Goal: Task Accomplishment & Management: Manage account settings

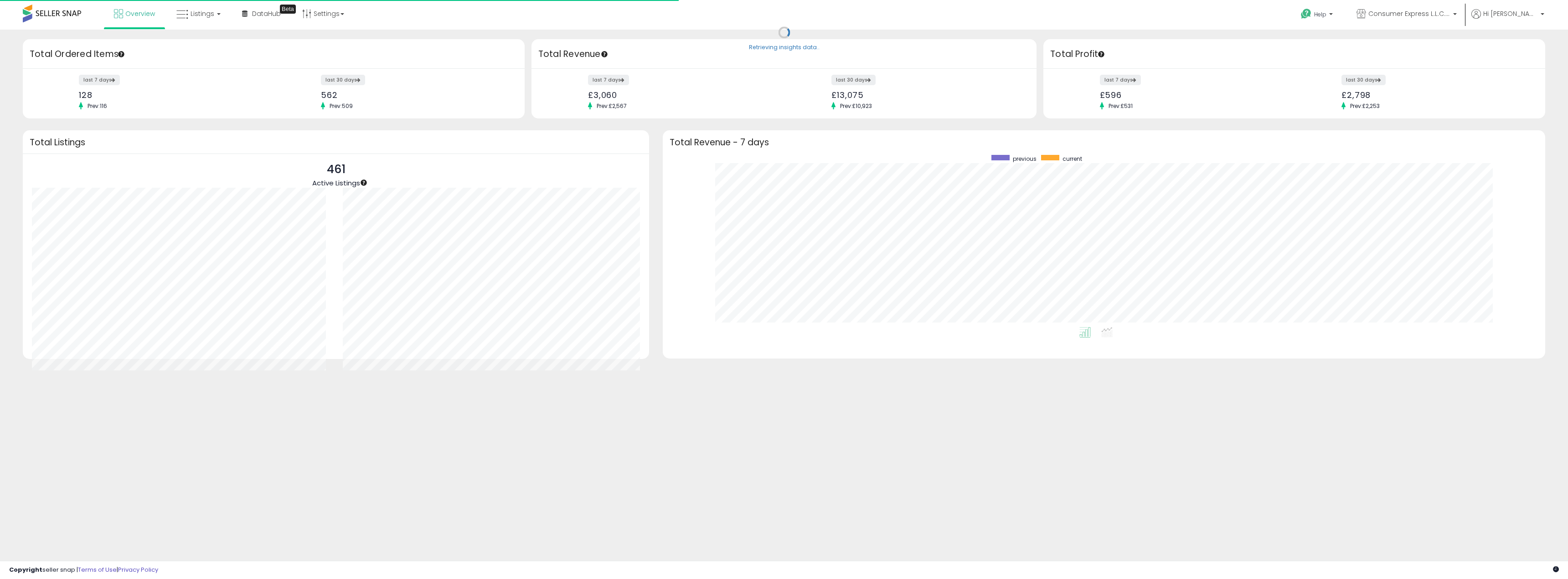
scroll to position [172, 864]
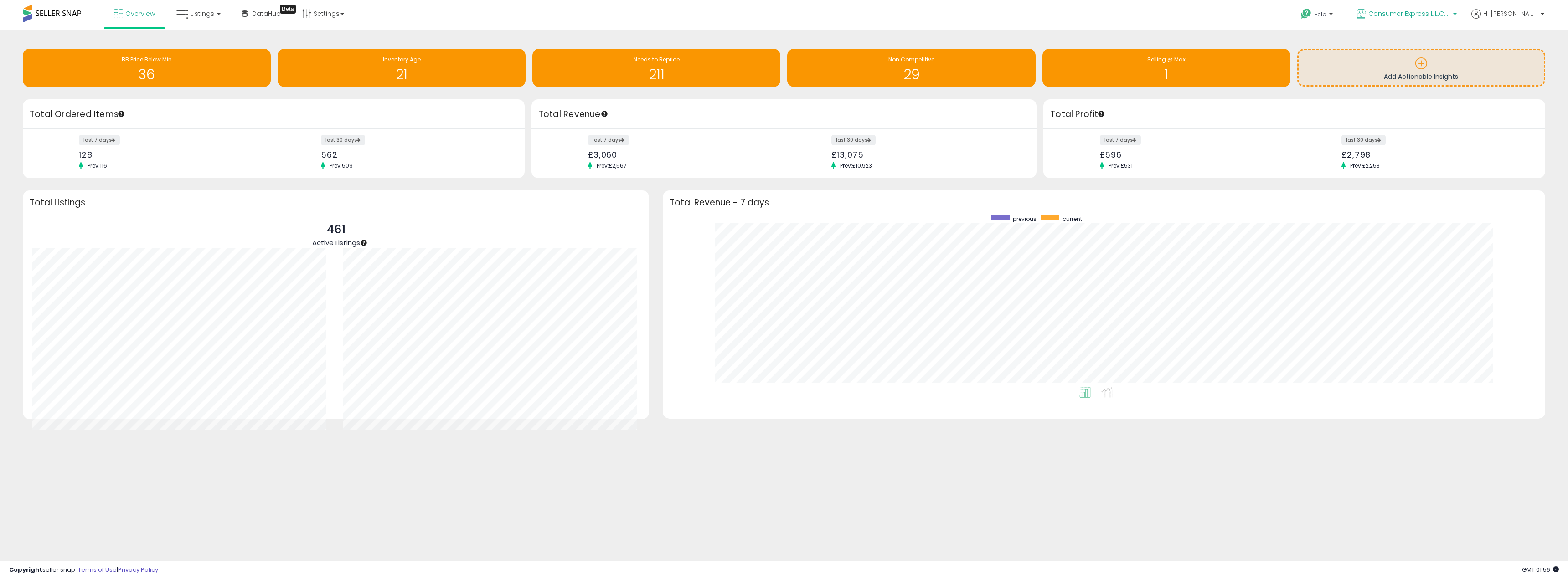
click at [1438, 18] on p "Consumer Express L.L.C. [GEOGRAPHIC_DATA]" at bounding box center [1407, 15] width 100 height 12
click at [1286, 23] on div "Help Contact Support Search Knowledge Hub Request a Feature Hi Kevin" at bounding box center [1293, 19] width 520 height 39
click at [1515, 9] on span "Hi [PERSON_NAME]" at bounding box center [1511, 13] width 55 height 9
click at [1523, 50] on link "Account" at bounding box center [1524, 49] width 24 height 9
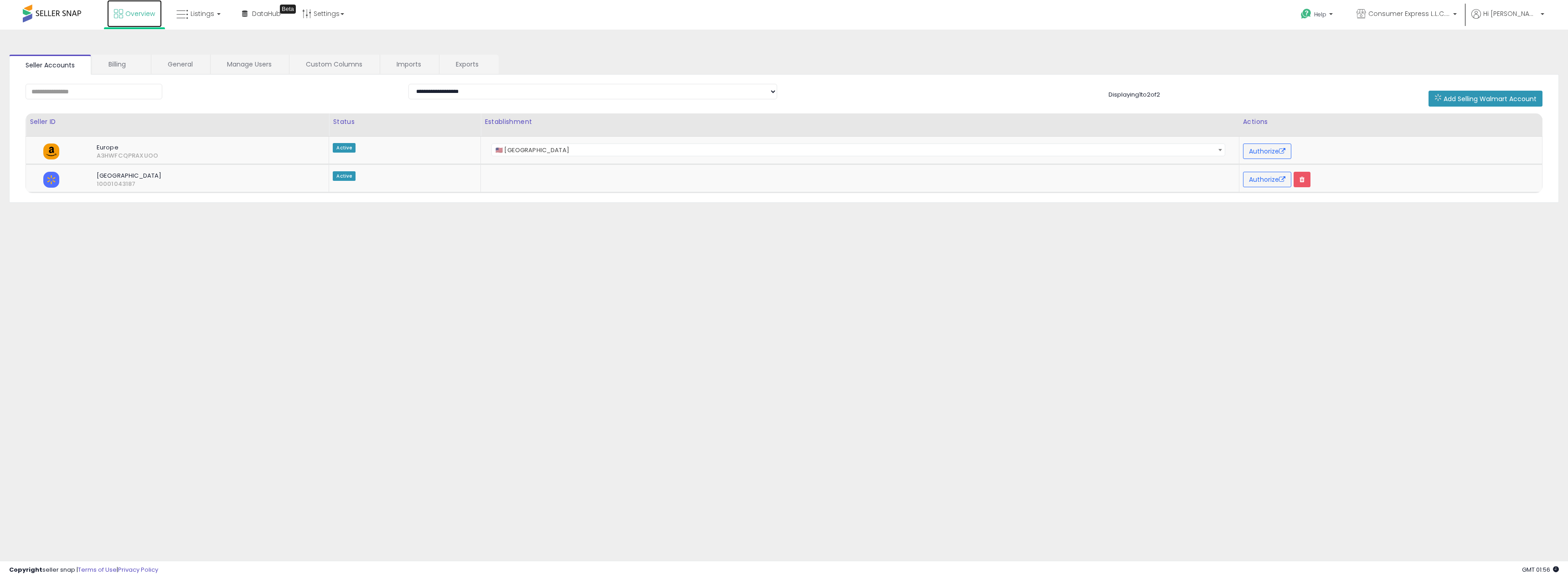
click at [145, 12] on span "Overview" at bounding box center [140, 13] width 30 height 9
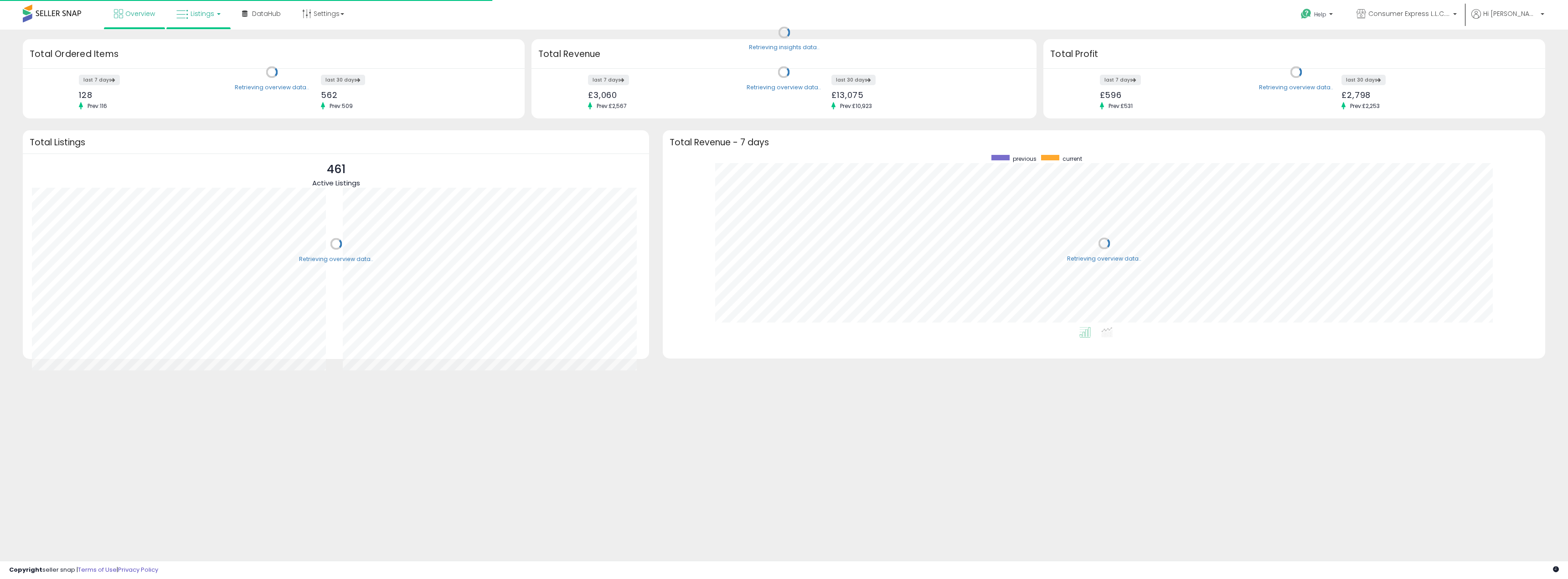
scroll to position [172, 864]
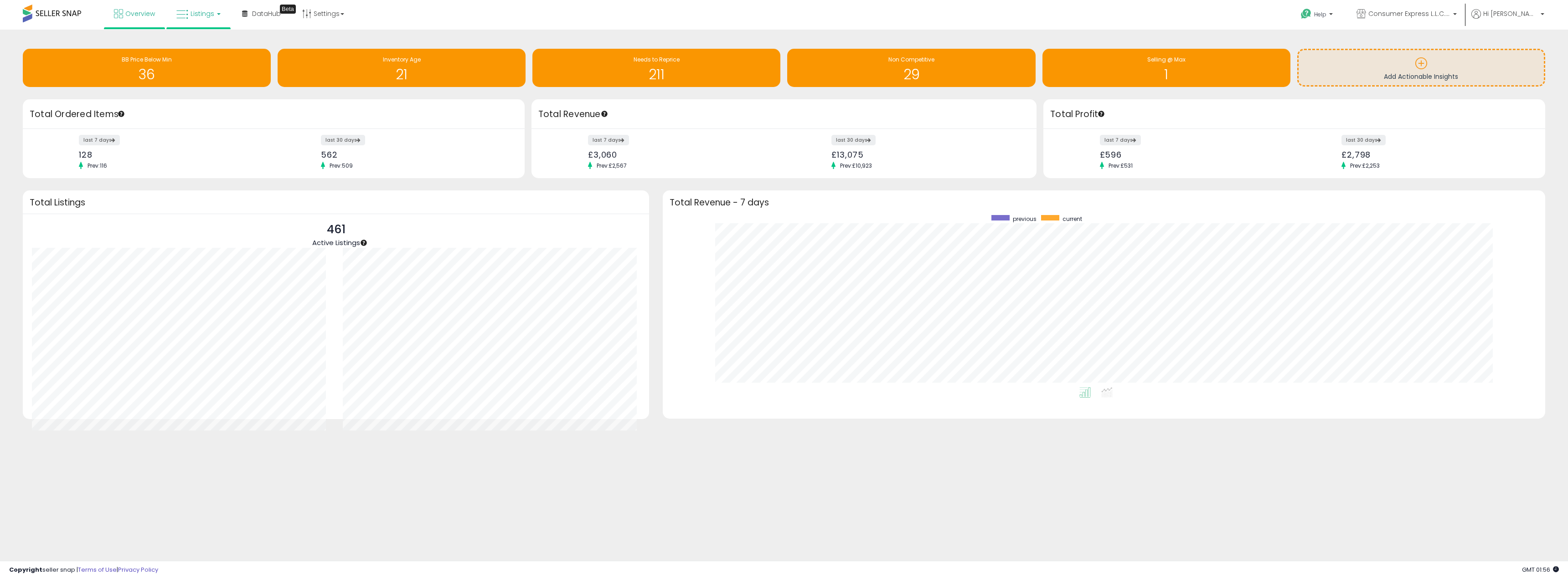
click at [200, 20] on link "Listings" at bounding box center [198, 13] width 58 height 27
click at [598, 20] on div "Overview Listings DataHub Beta" at bounding box center [514, 19] width 1041 height 39
click at [1366, 12] on icon at bounding box center [1362, 14] width 10 height 10
drag, startPoint x: 640, startPoint y: 22, endPoint x: 617, endPoint y: 22, distance: 23.0
click at [638, 22] on div "Overview Listings DataHub Beta" at bounding box center [514, 19] width 1041 height 39
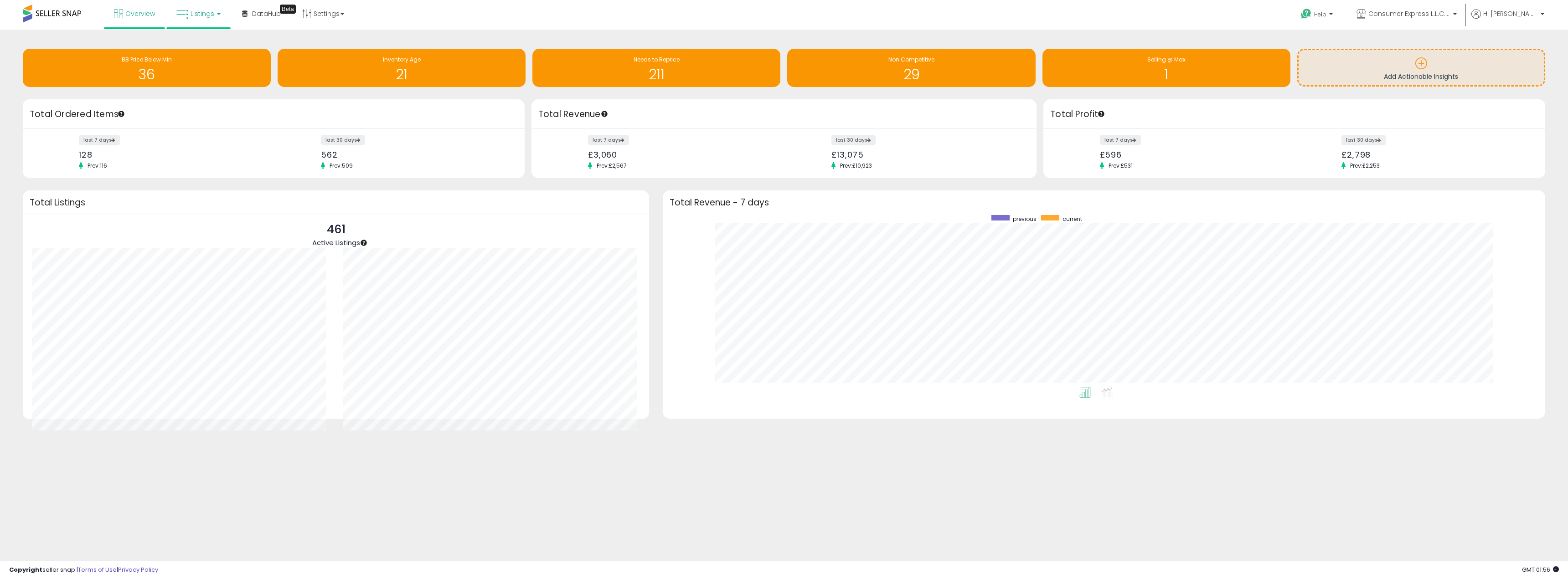
click at [211, 22] on link "Listings" at bounding box center [198, 13] width 58 height 27
click at [137, 14] on span "Overview" at bounding box center [140, 13] width 30 height 9
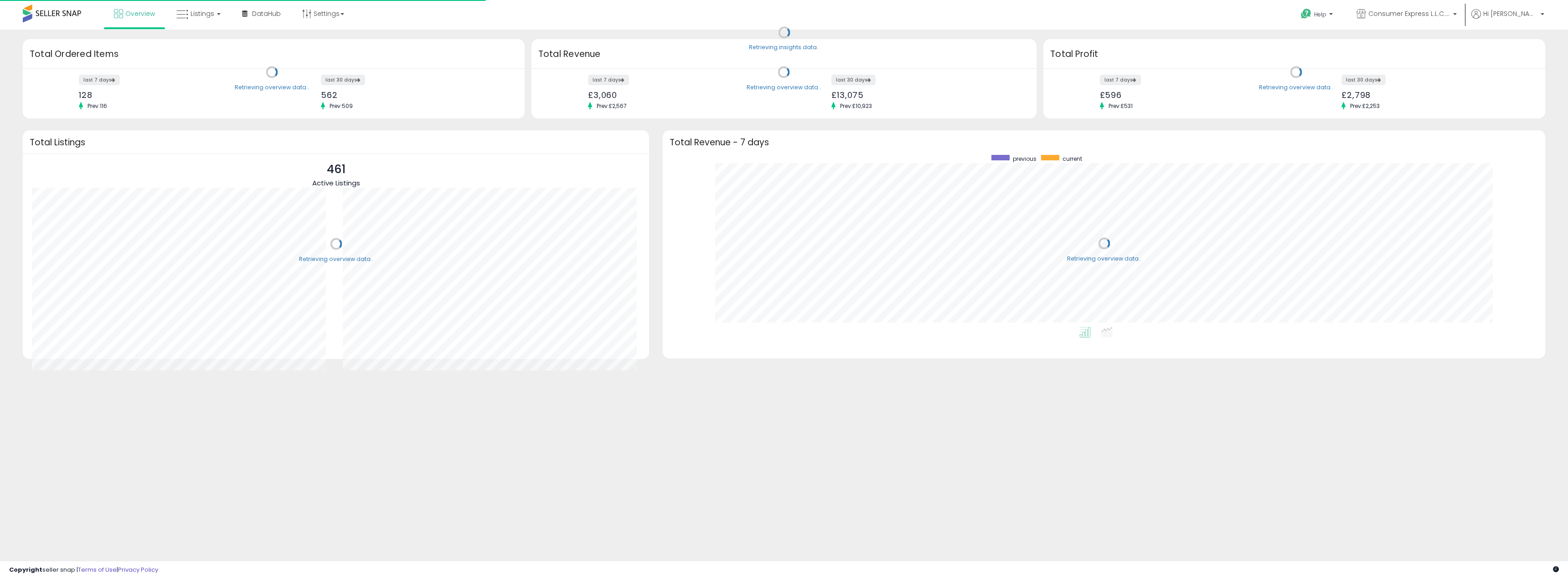
scroll to position [172, 864]
click at [357, 16] on div "Overview Listings DataHub Beta" at bounding box center [514, 19] width 1041 height 39
click at [328, 19] on link "Settings" at bounding box center [323, 13] width 55 height 27
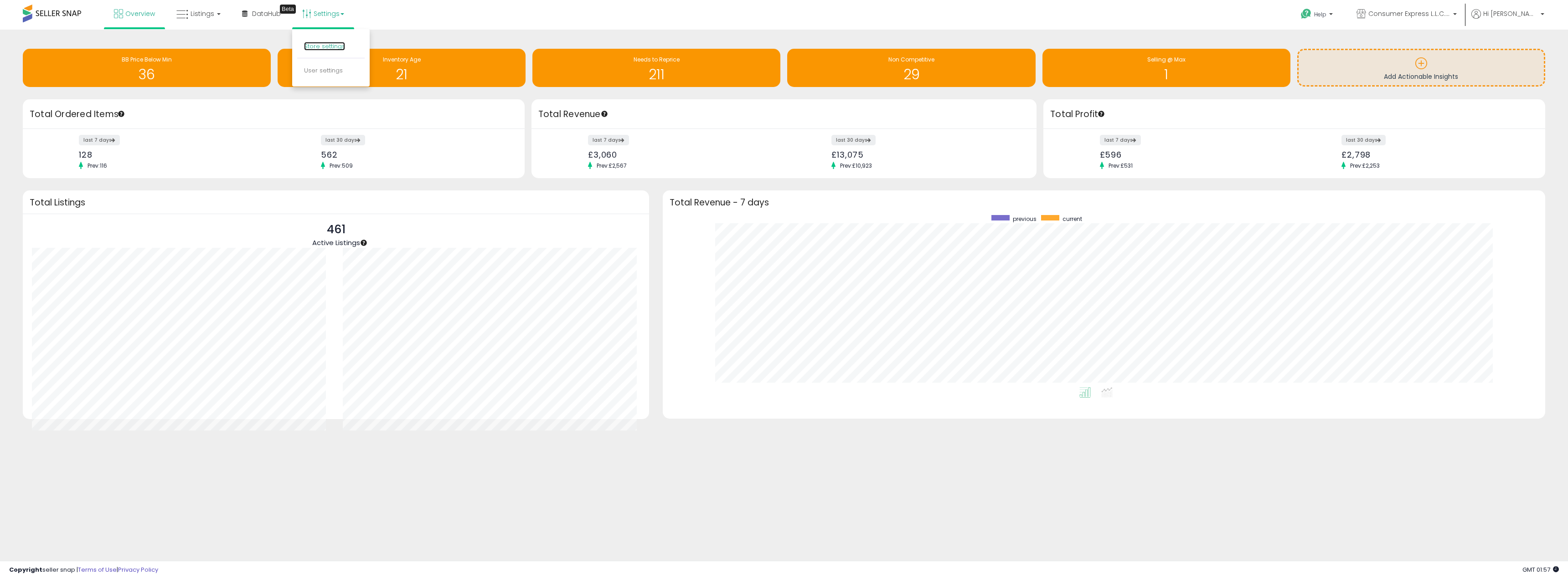
click at [306, 44] on link "Store settings" at bounding box center [324, 46] width 41 height 9
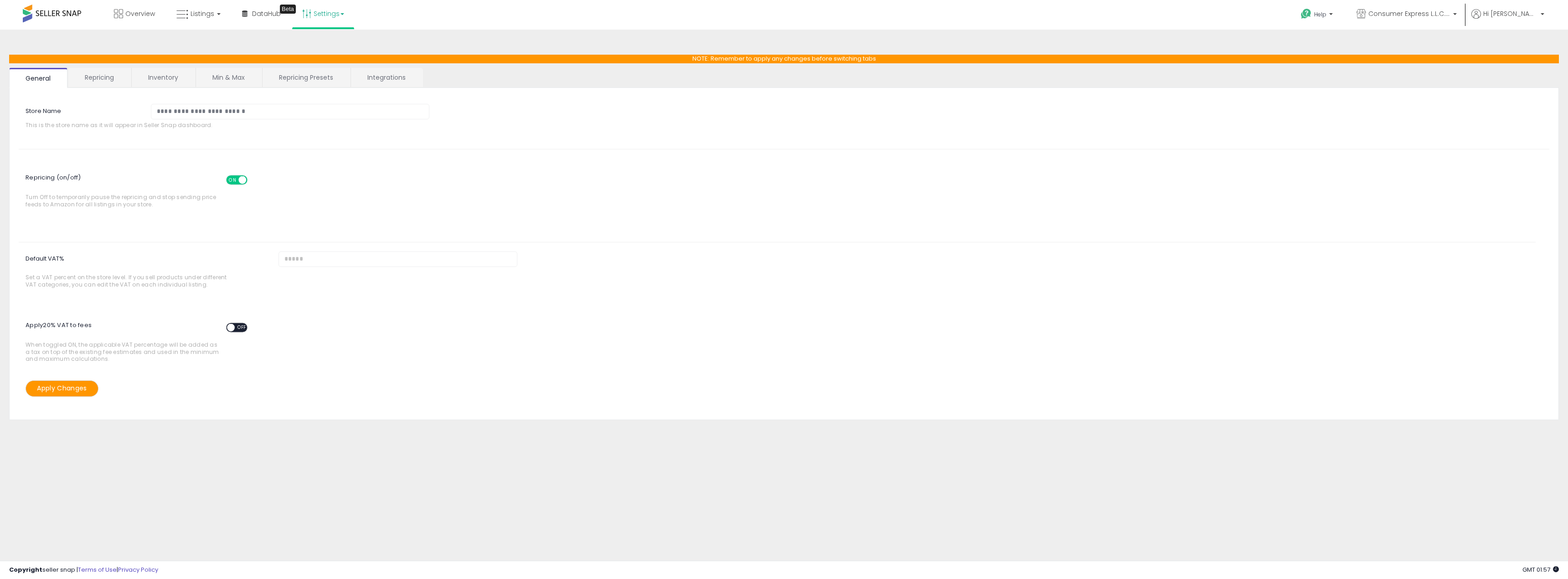
click at [100, 77] on link "Repricing" at bounding box center [99, 77] width 62 height 19
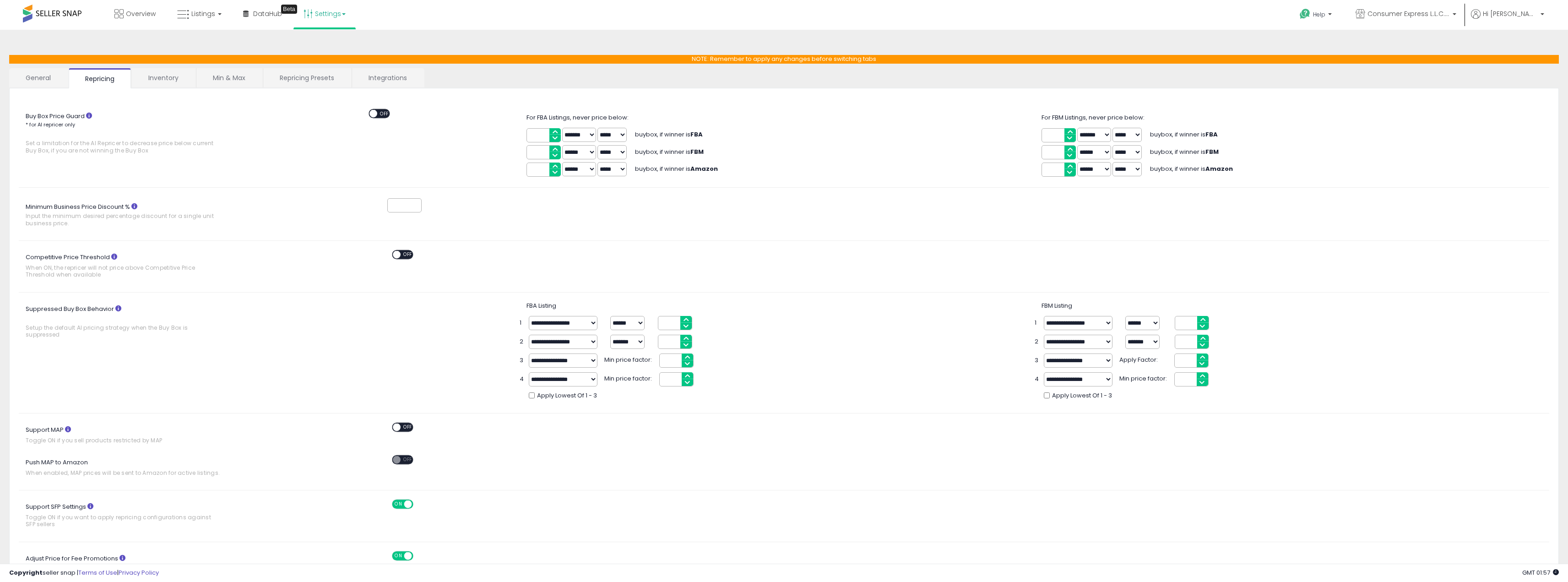
click at [183, 73] on link "Inventory" at bounding box center [163, 78] width 63 height 19
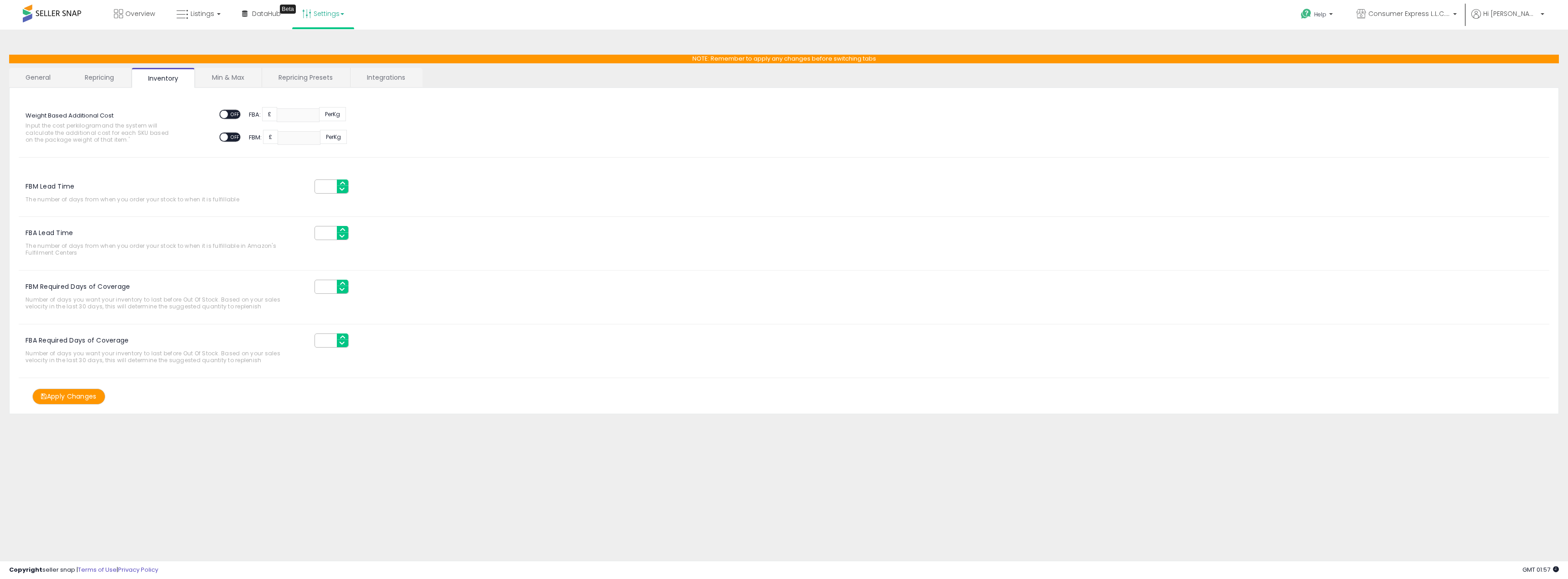
click at [232, 77] on link "Min & Max" at bounding box center [228, 77] width 65 height 19
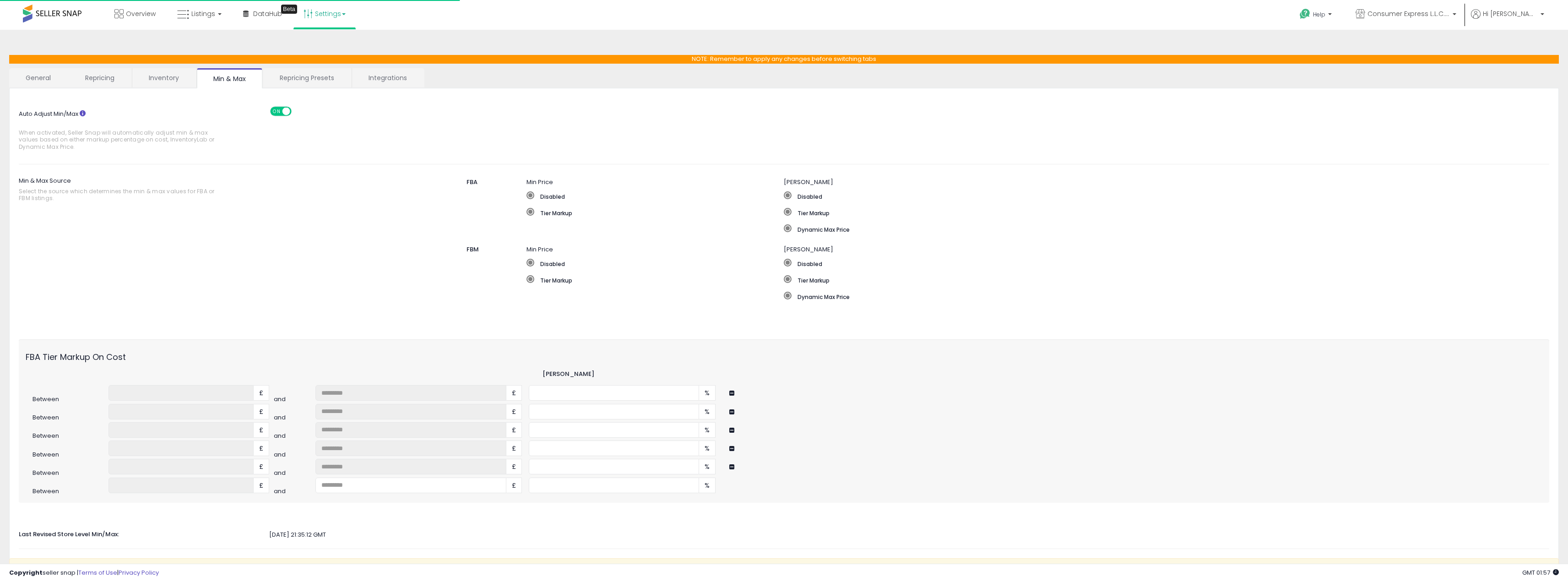
click at [287, 79] on link "Repricing Presets" at bounding box center [307, 78] width 87 height 19
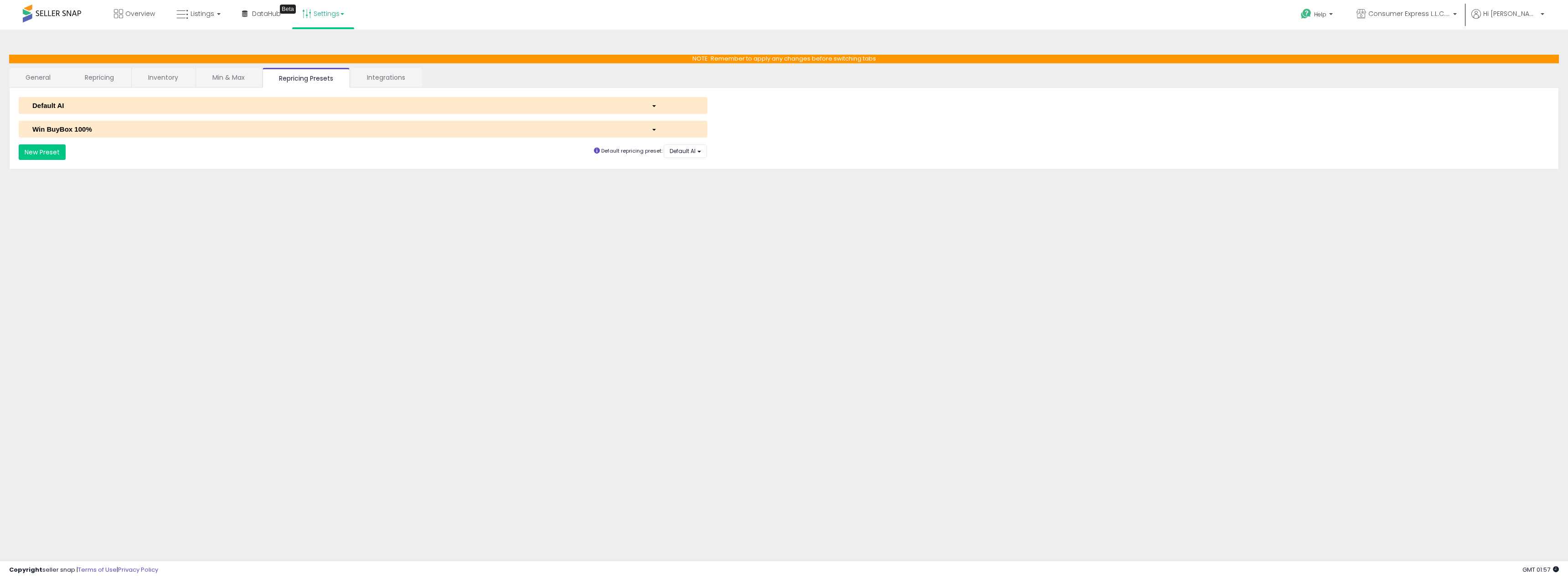
click at [273, 116] on div "**********" at bounding box center [784, 129] width 1531 height 63
click at [301, 108] on div "Default AI" at bounding box center [335, 105] width 619 height 10
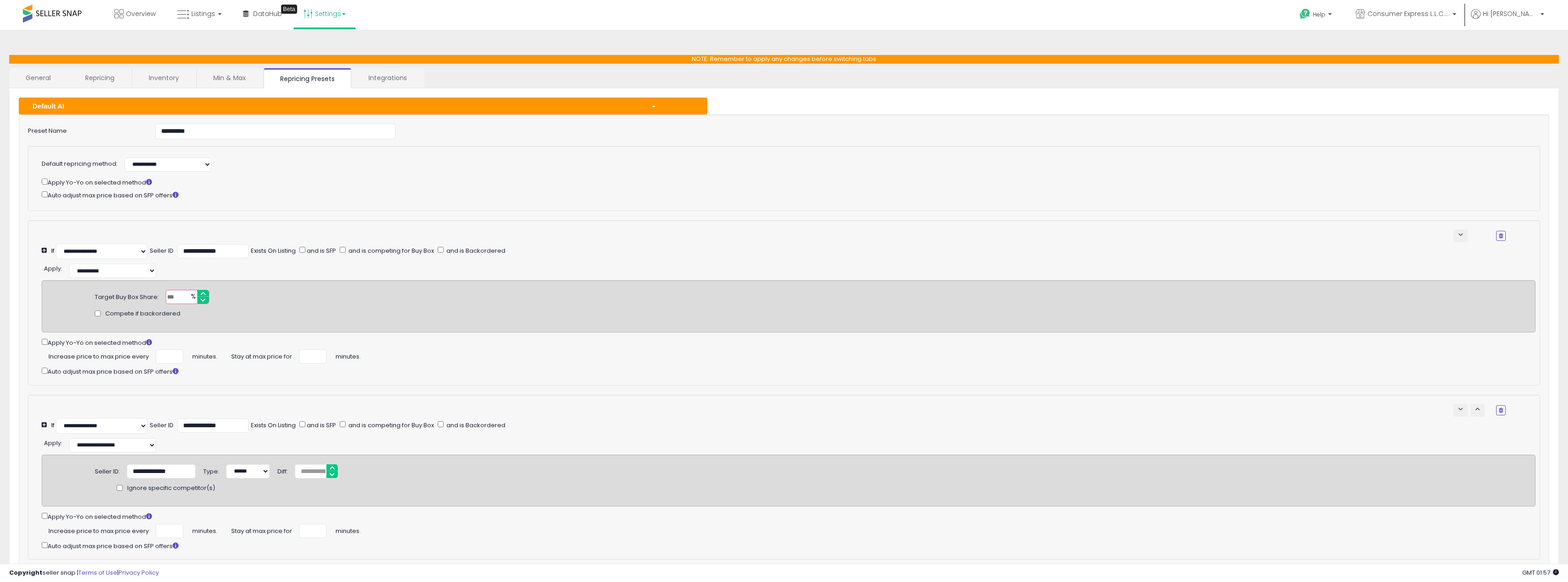
click at [372, 81] on link "Integrations" at bounding box center [388, 78] width 72 height 19
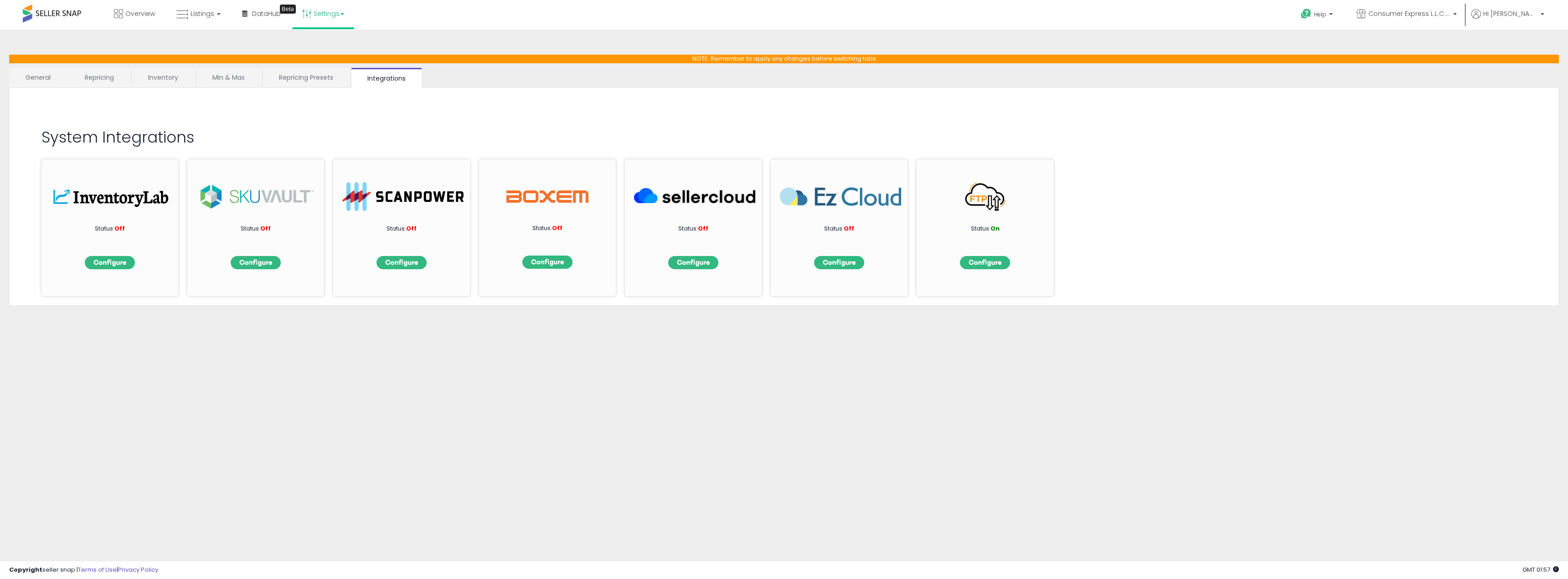
click at [52, 75] on link "General" at bounding box center [38, 77] width 58 height 19
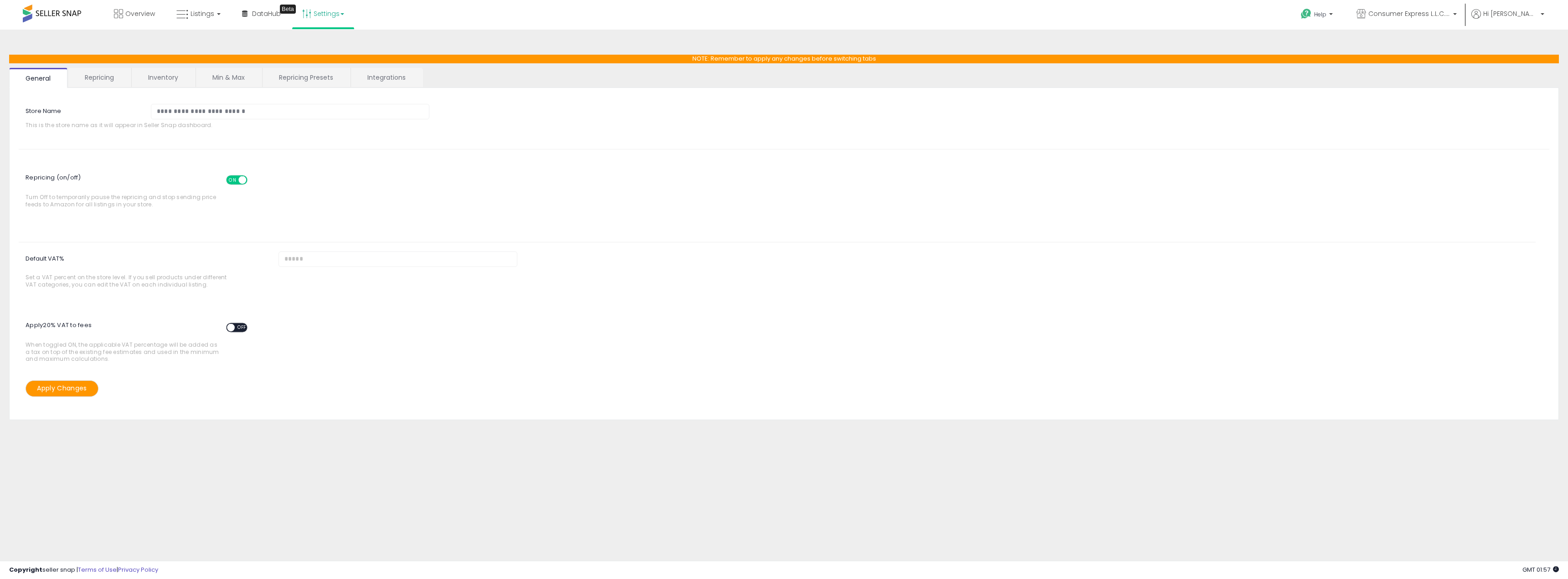
click at [96, 75] on link "Repricing" at bounding box center [99, 77] width 62 height 19
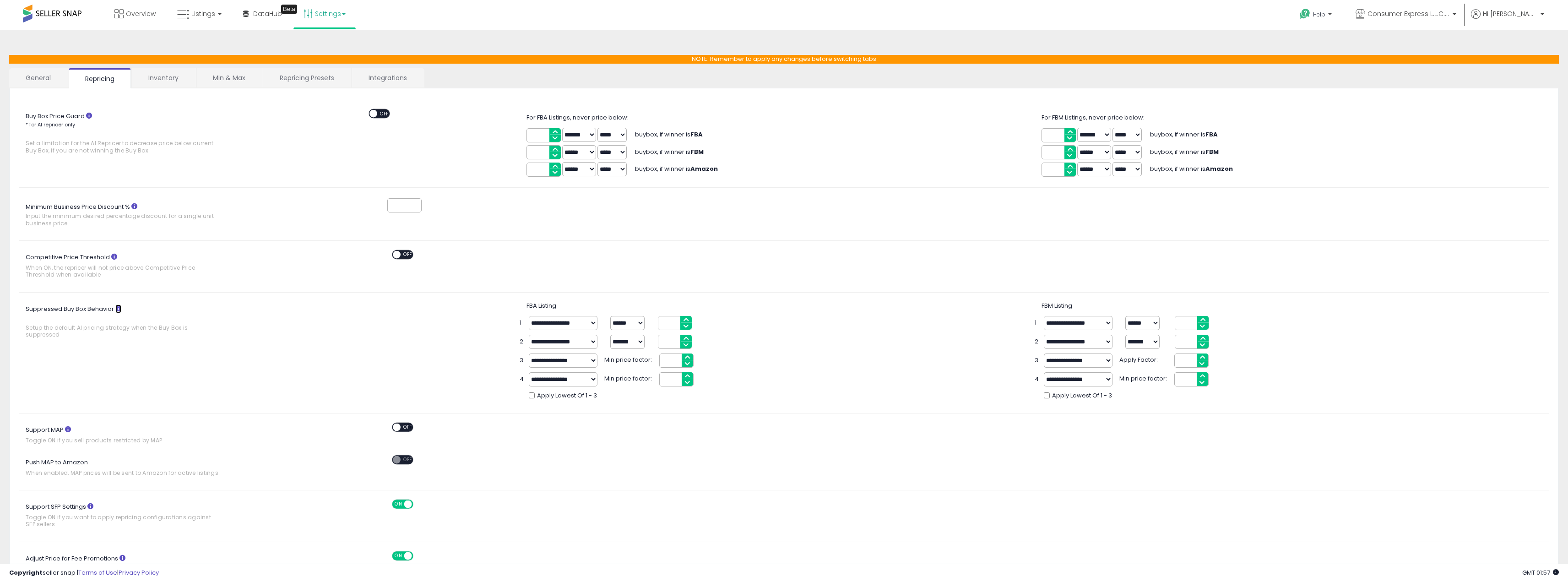
click at [117, 306] on icon at bounding box center [119, 308] width 6 height 6
click at [145, 81] on link "Inventory" at bounding box center [163, 78] width 63 height 19
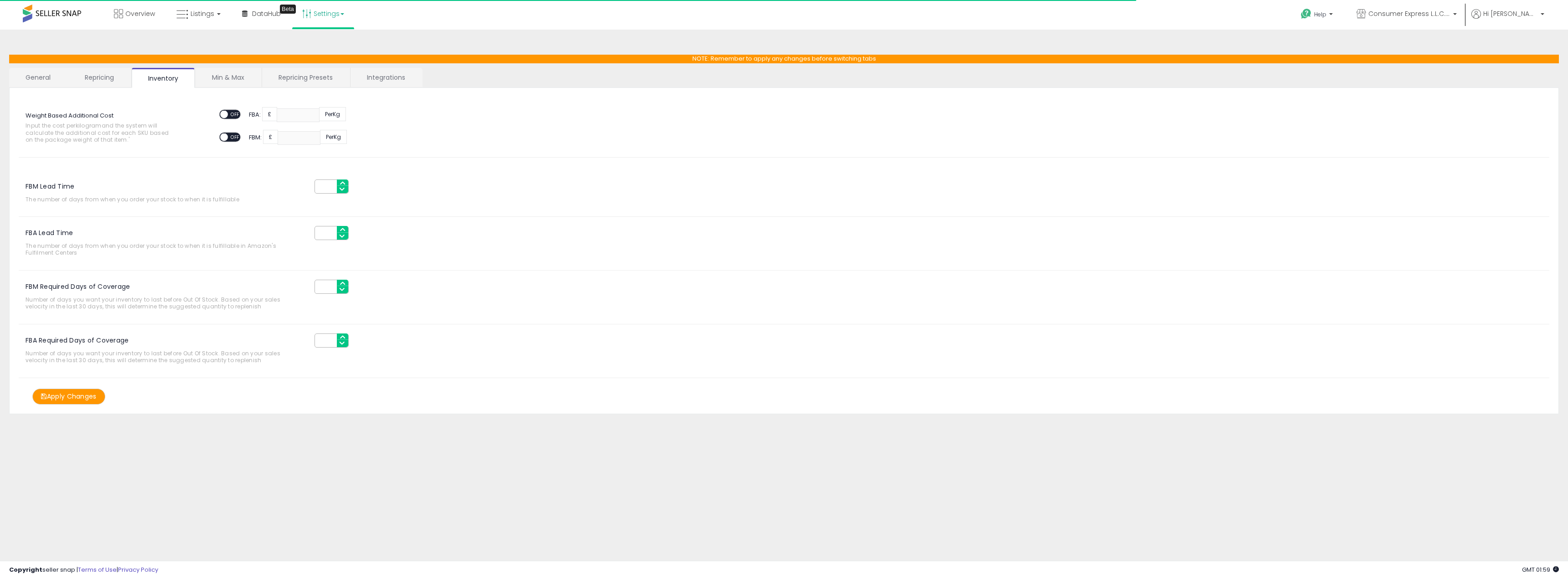
click at [222, 77] on link "Min & Max" at bounding box center [228, 77] width 65 height 19
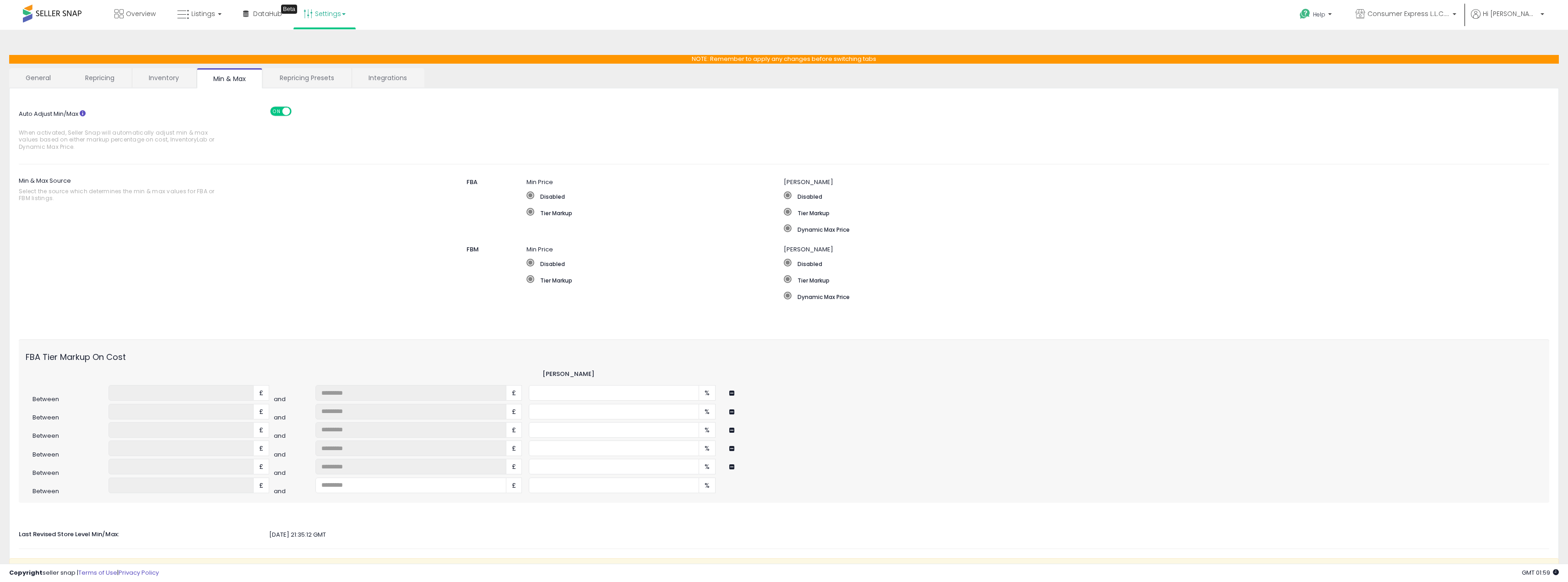
click at [177, 76] on link "Inventory" at bounding box center [163, 78] width 63 height 19
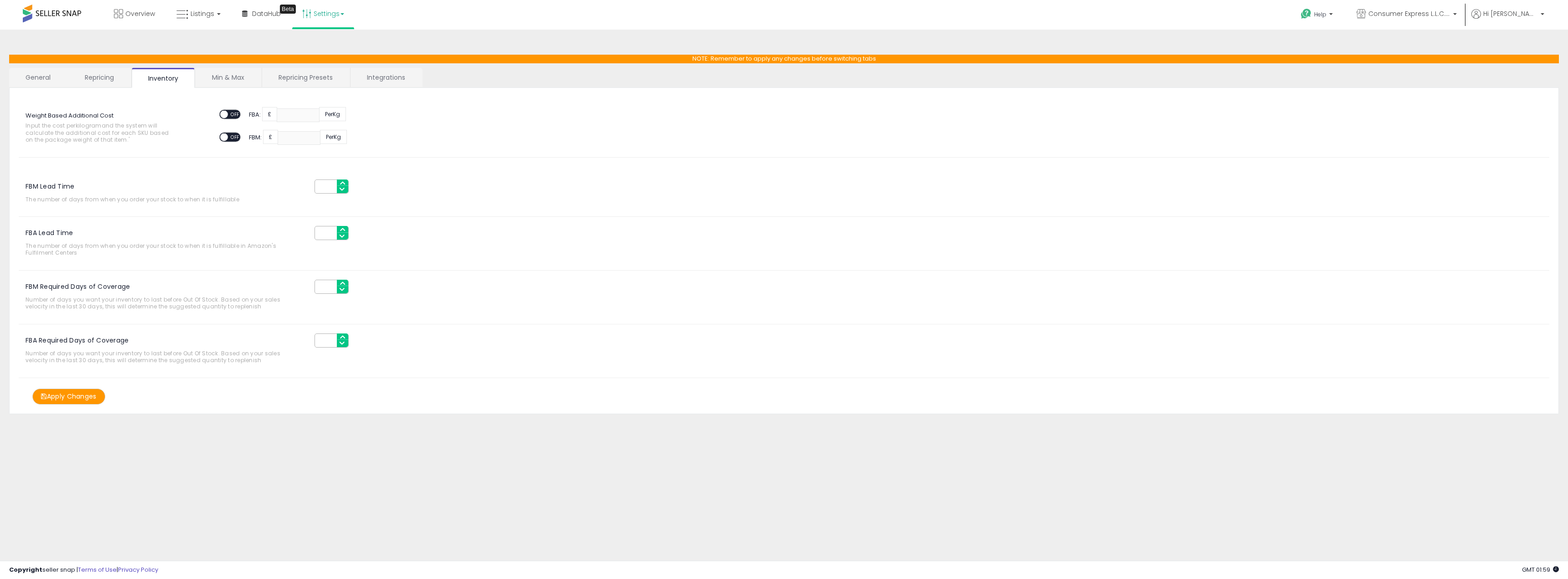
click at [115, 76] on link "Repricing" at bounding box center [99, 77] width 62 height 19
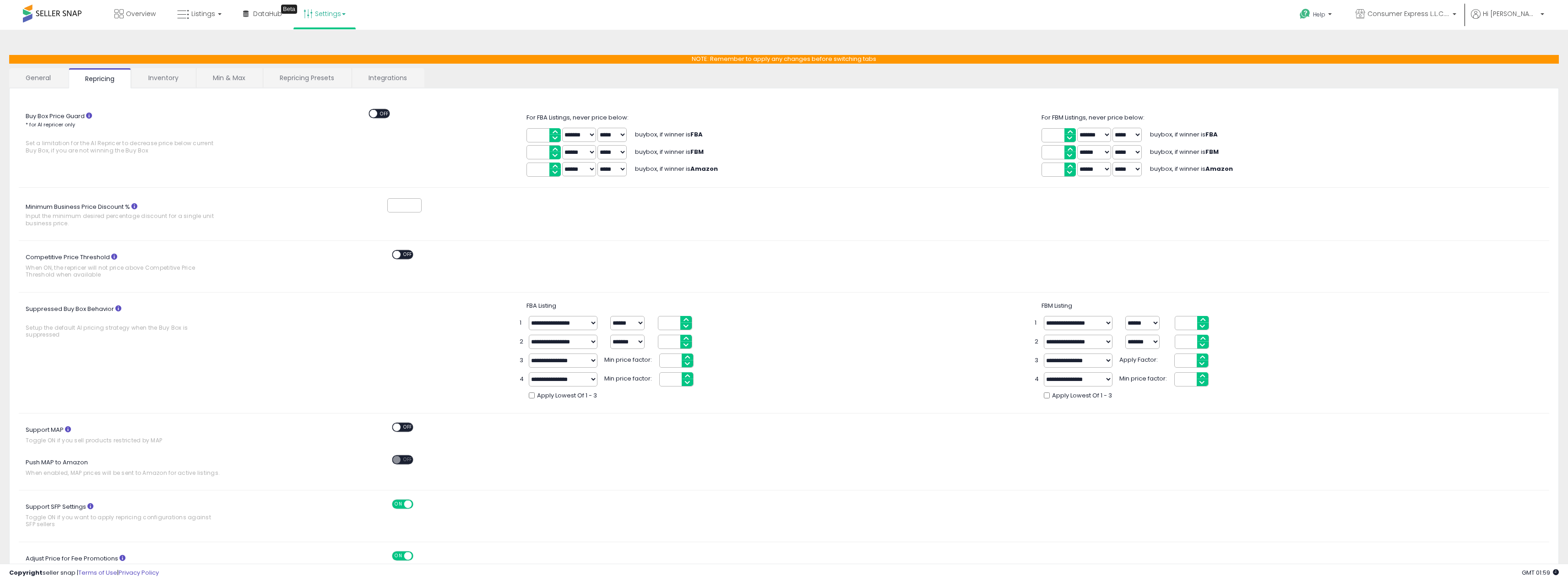
click at [156, 86] on link "Inventory" at bounding box center [163, 78] width 63 height 19
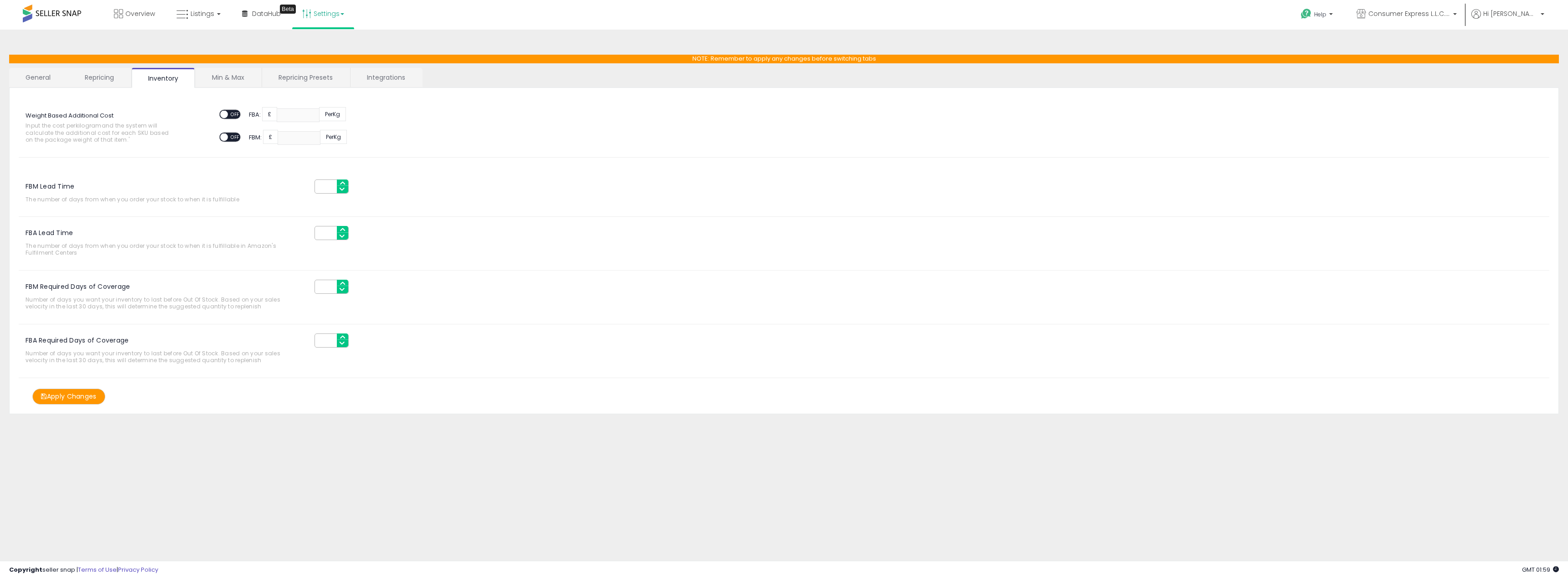
click at [217, 85] on link "Min & Max" at bounding box center [228, 77] width 65 height 19
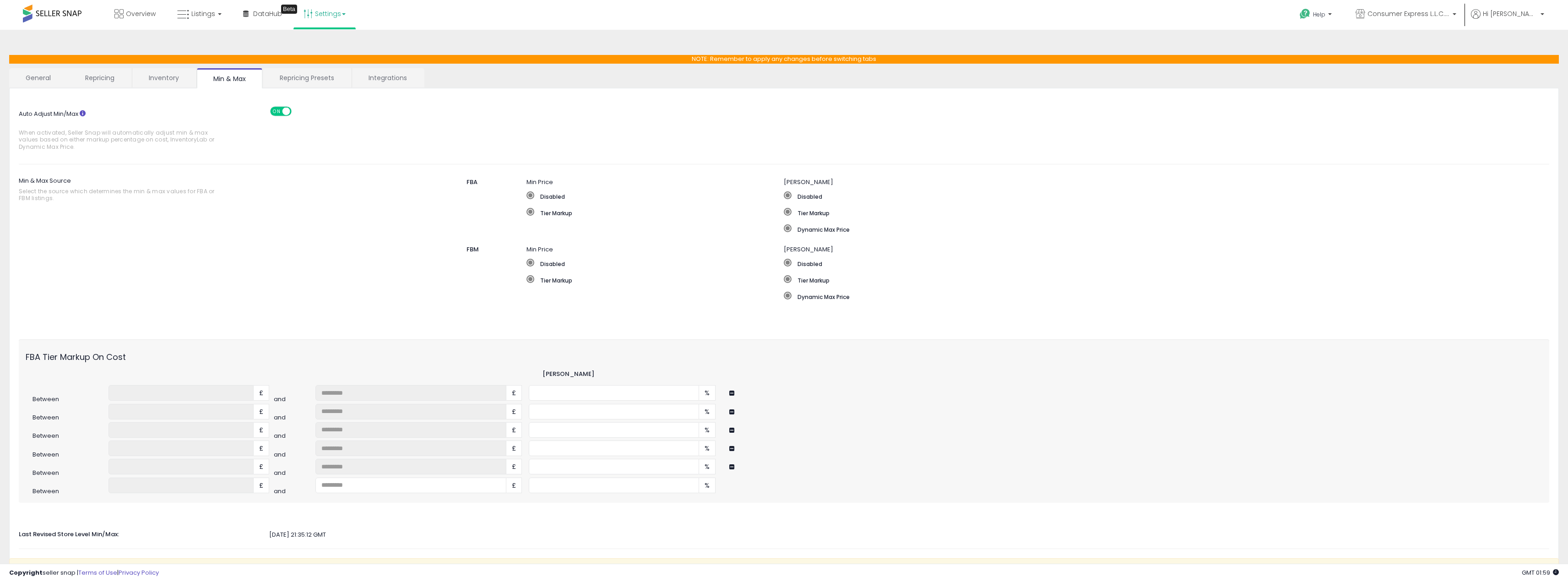
click at [289, 83] on link "Repricing Presets" at bounding box center [307, 78] width 87 height 19
